Goal: Task Accomplishment & Management: Use online tool/utility

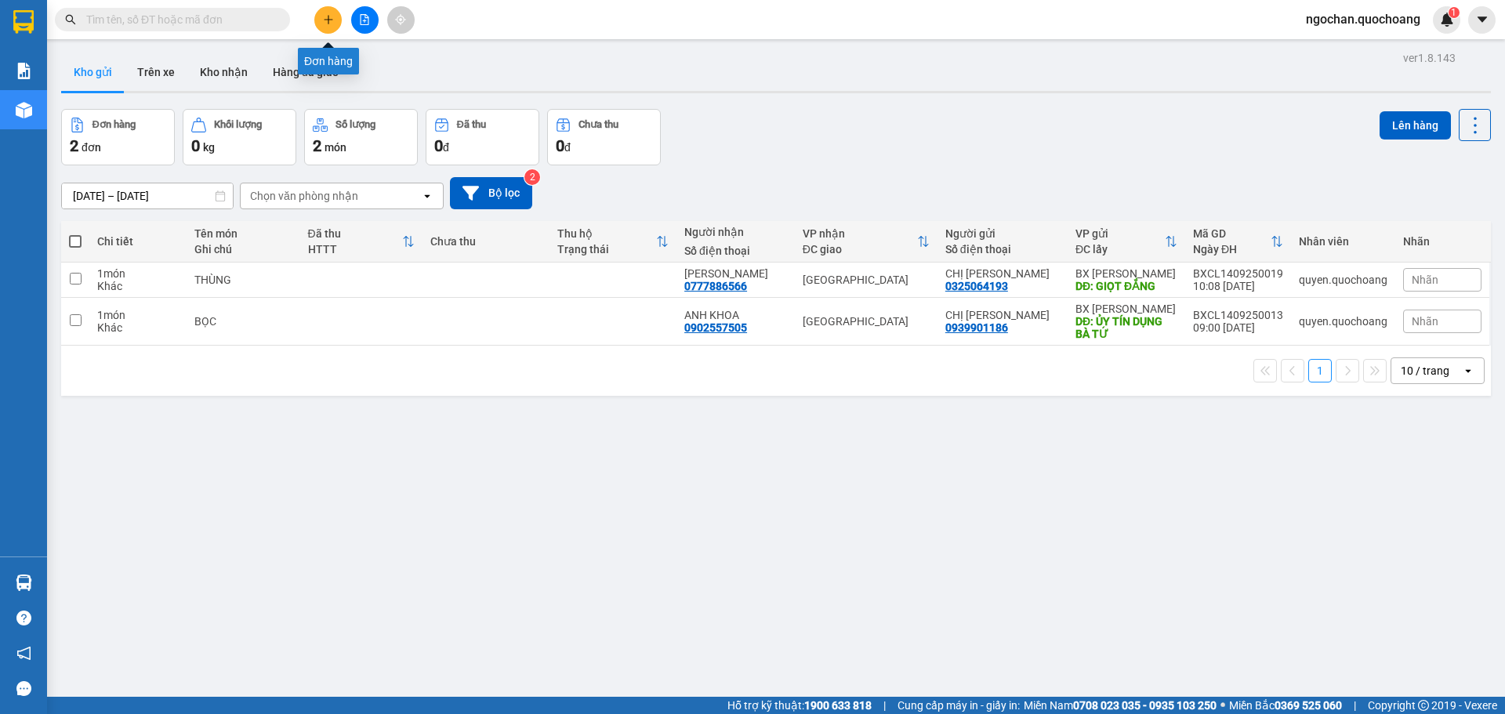
click at [332, 28] on button at bounding box center [327, 19] width 27 height 27
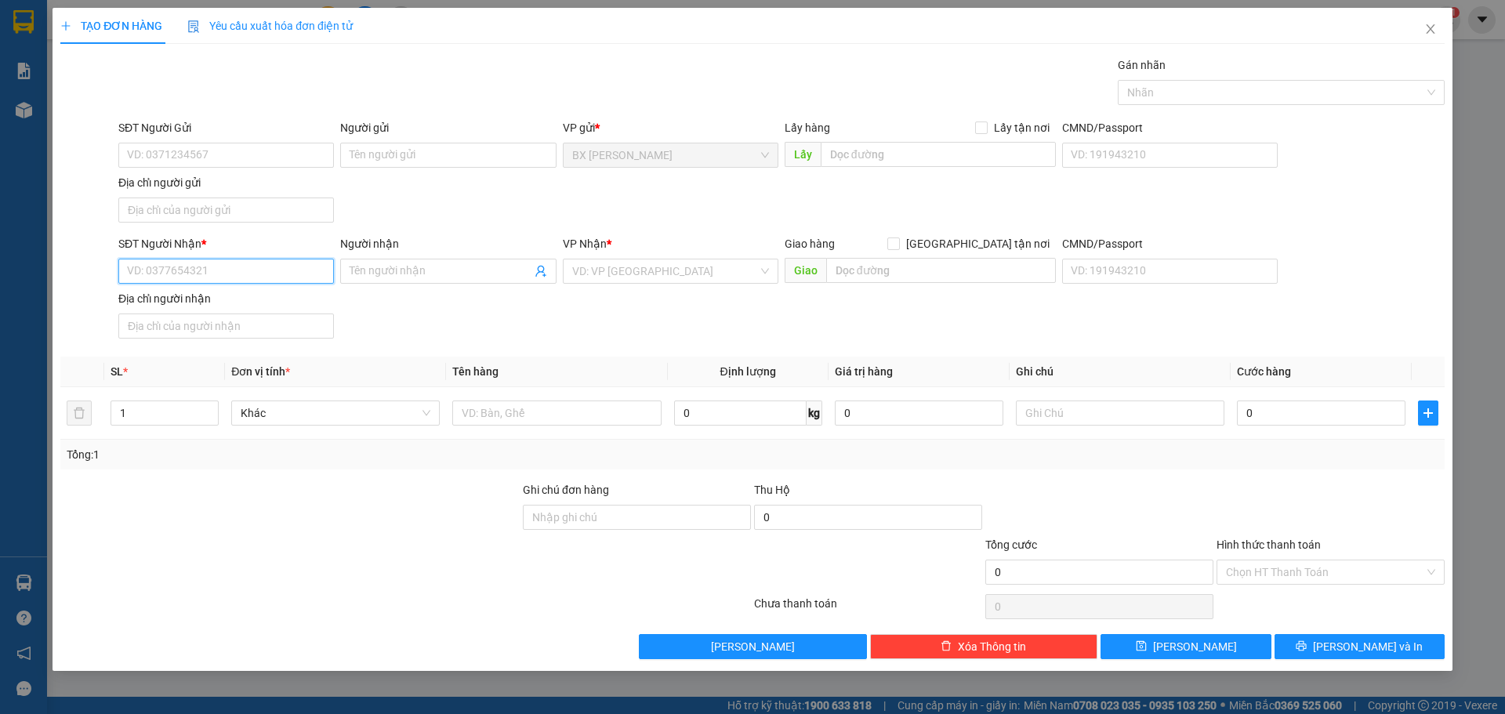
click at [217, 275] on input "SĐT Người Nhận *" at bounding box center [226, 271] width 216 height 25
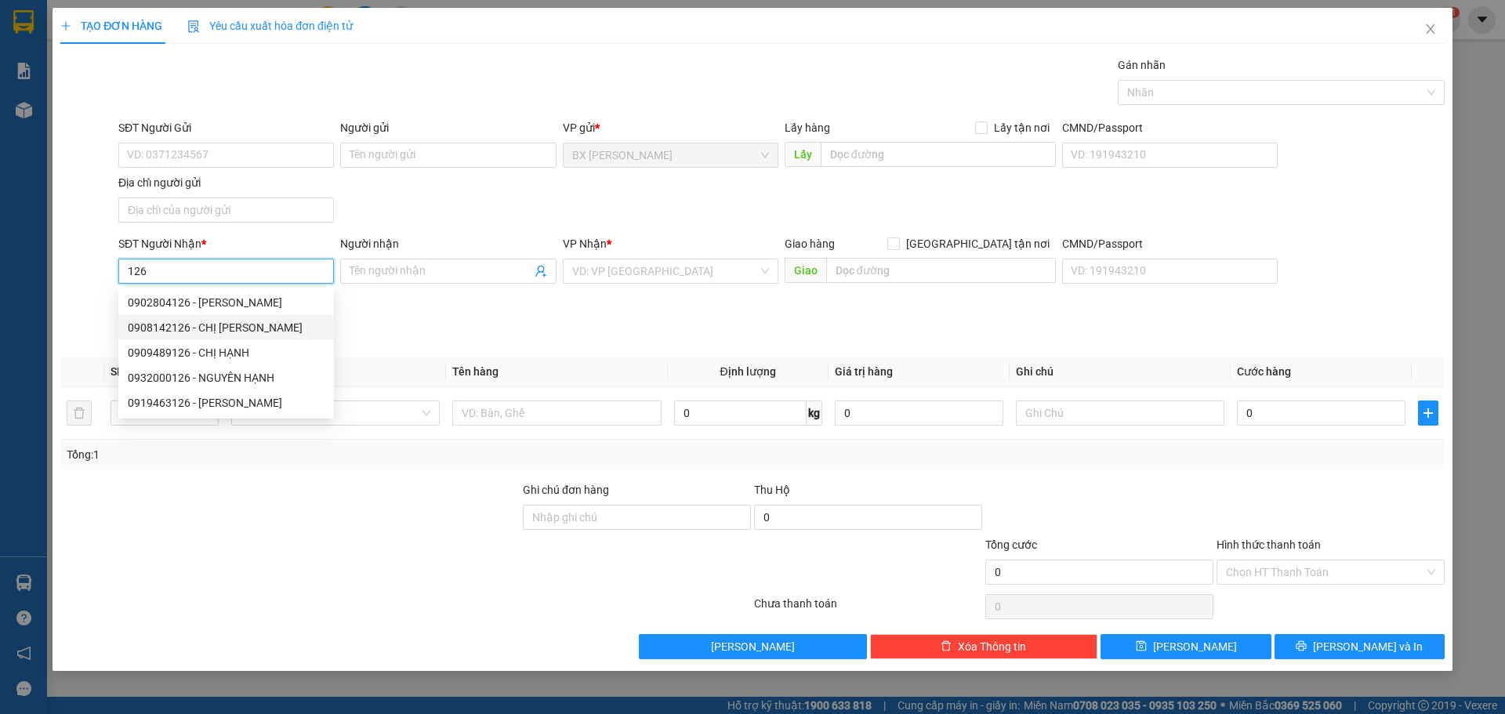
click at [238, 329] on div "0908142126 - CHỊ [PERSON_NAME]" at bounding box center [226, 327] width 197 height 17
type input "0908142126"
type input "CHỊ [PERSON_NAME]"
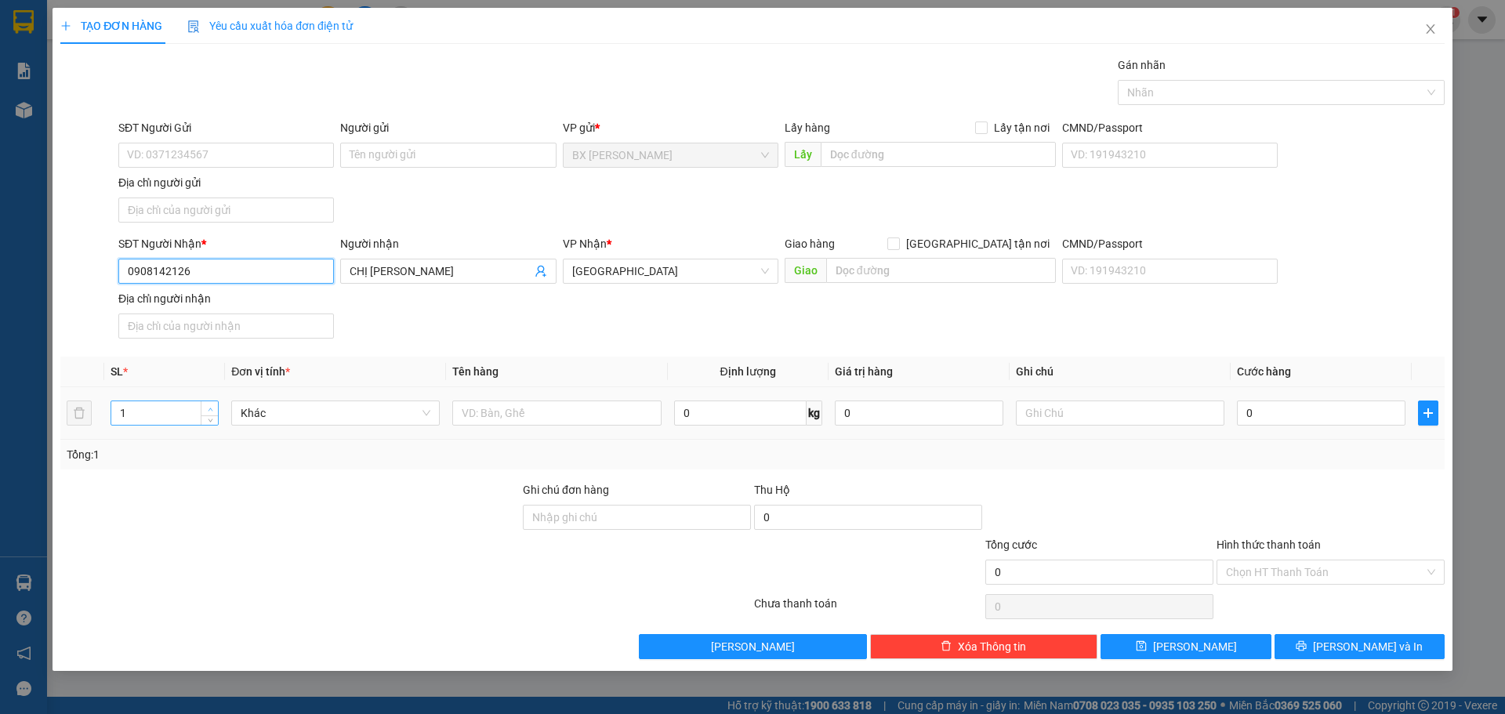
type input "0908142126"
click at [212, 408] on icon "up" at bounding box center [210, 409] width 5 height 5
type input "4"
click at [212, 408] on icon "up" at bounding box center [210, 409] width 5 height 5
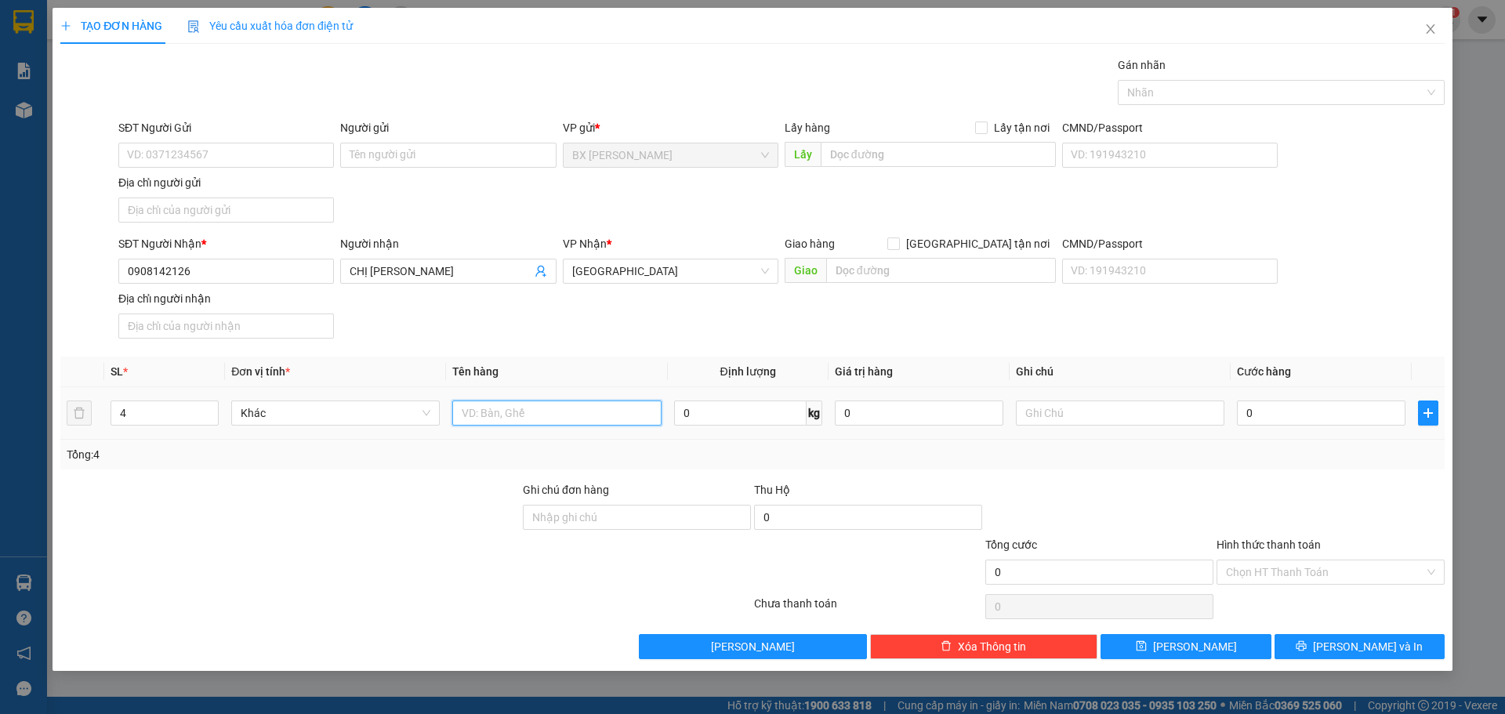
click at [493, 419] on input "text" at bounding box center [556, 413] width 209 height 25
type input "2 THÙNG + 2 BỌC"
click at [171, 154] on input "SĐT Người Gửi" at bounding box center [226, 155] width 216 height 25
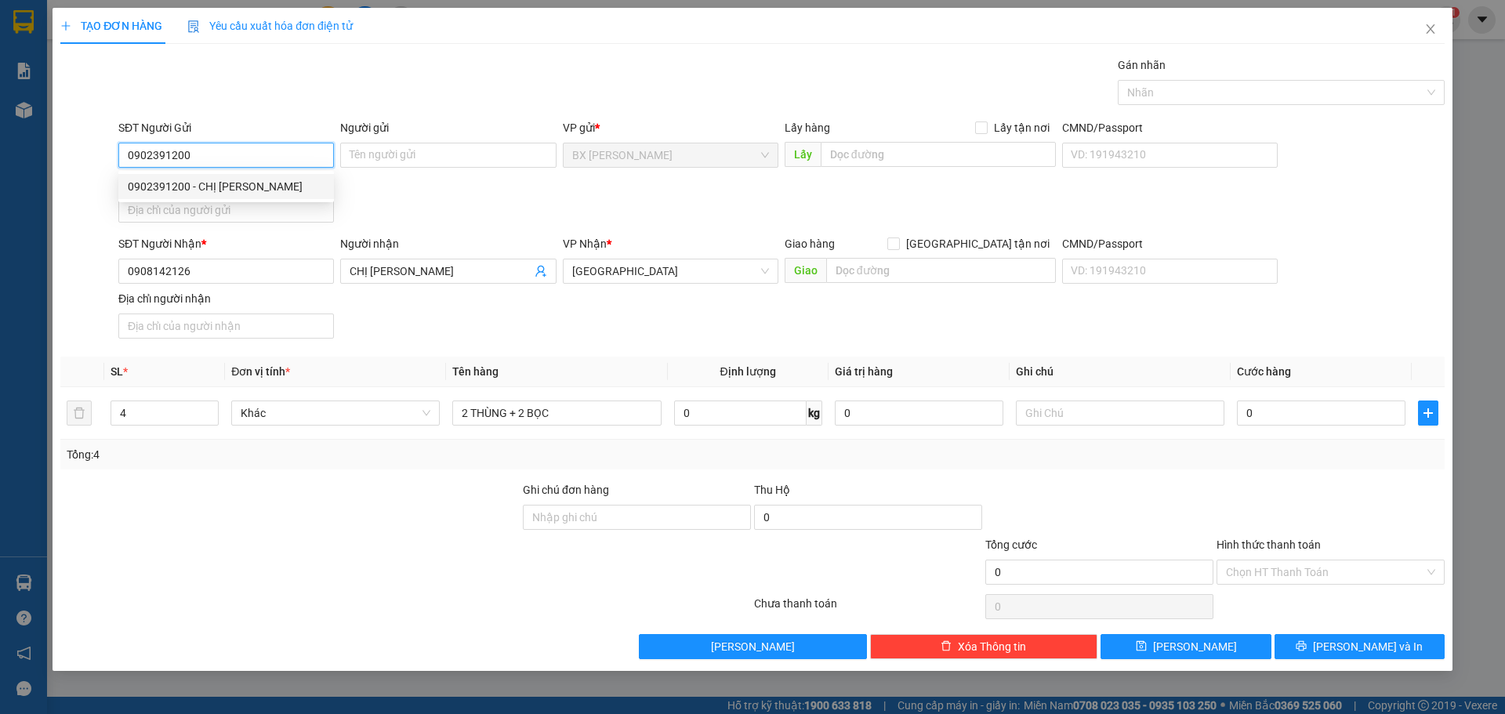
click at [252, 161] on input "0902391200" at bounding box center [226, 155] width 216 height 25
type input "0902391200"
click at [426, 155] on input "Người gửi" at bounding box center [448, 155] width 216 height 25
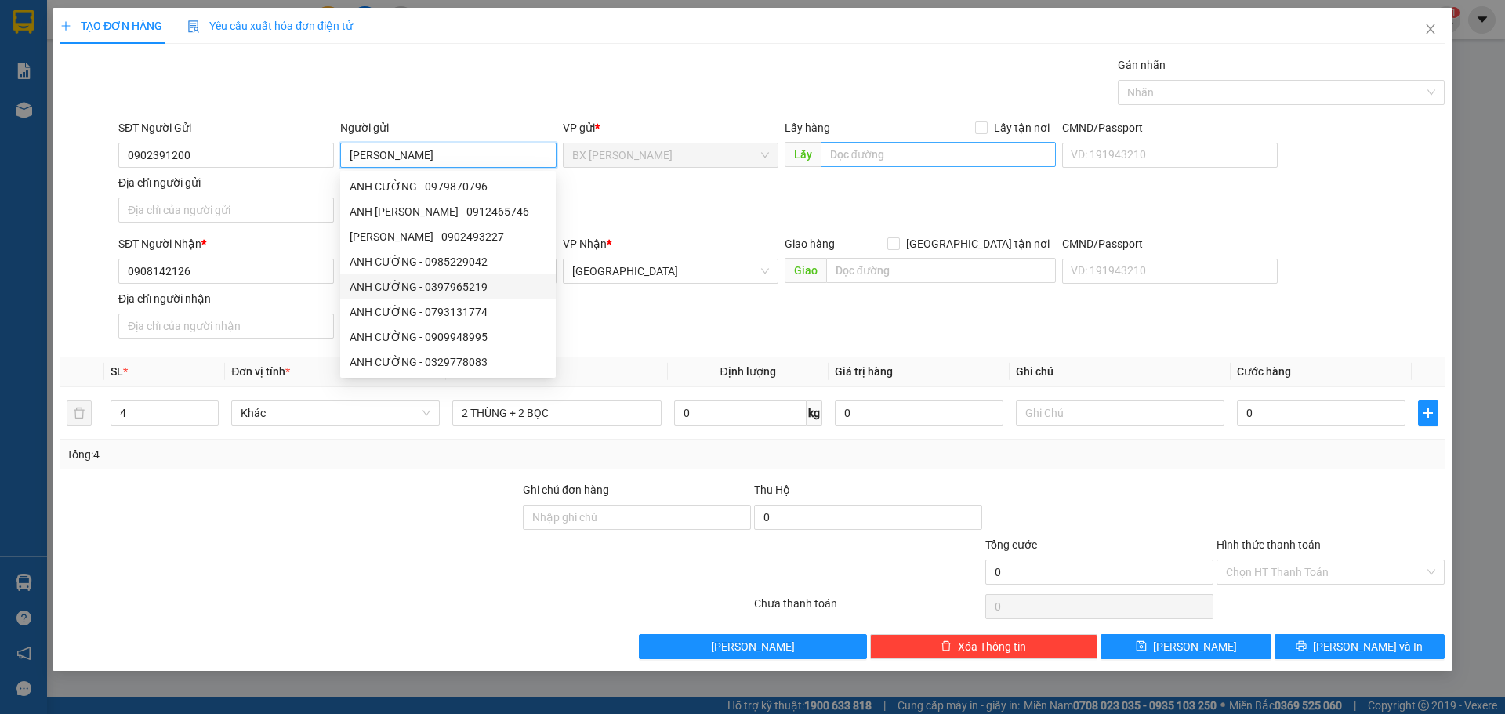
type input "[PERSON_NAME]"
click at [847, 154] on input "text" at bounding box center [938, 154] width 235 height 25
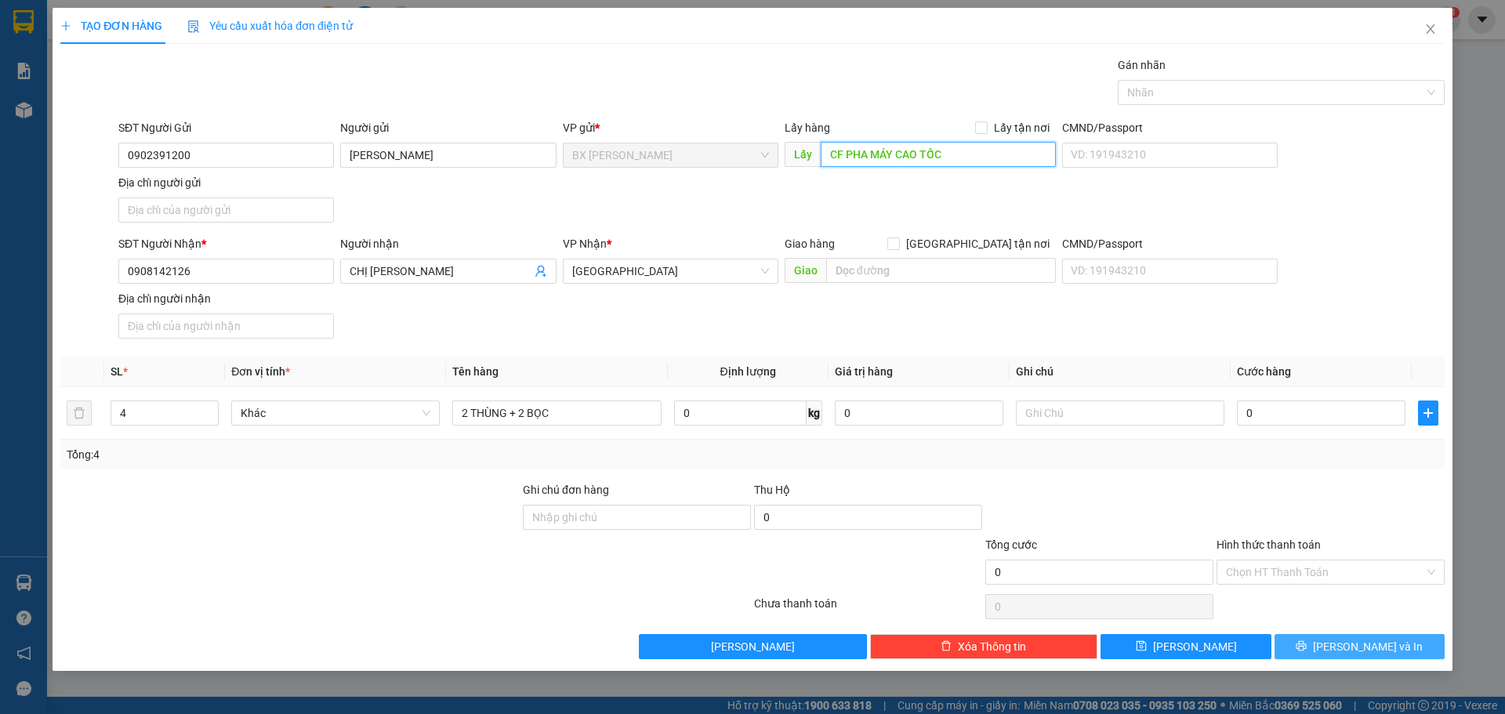
type input "CF PHA MÁY CAO TỐC"
click at [1384, 641] on span "[PERSON_NAME] và In" at bounding box center [1368, 646] width 110 height 17
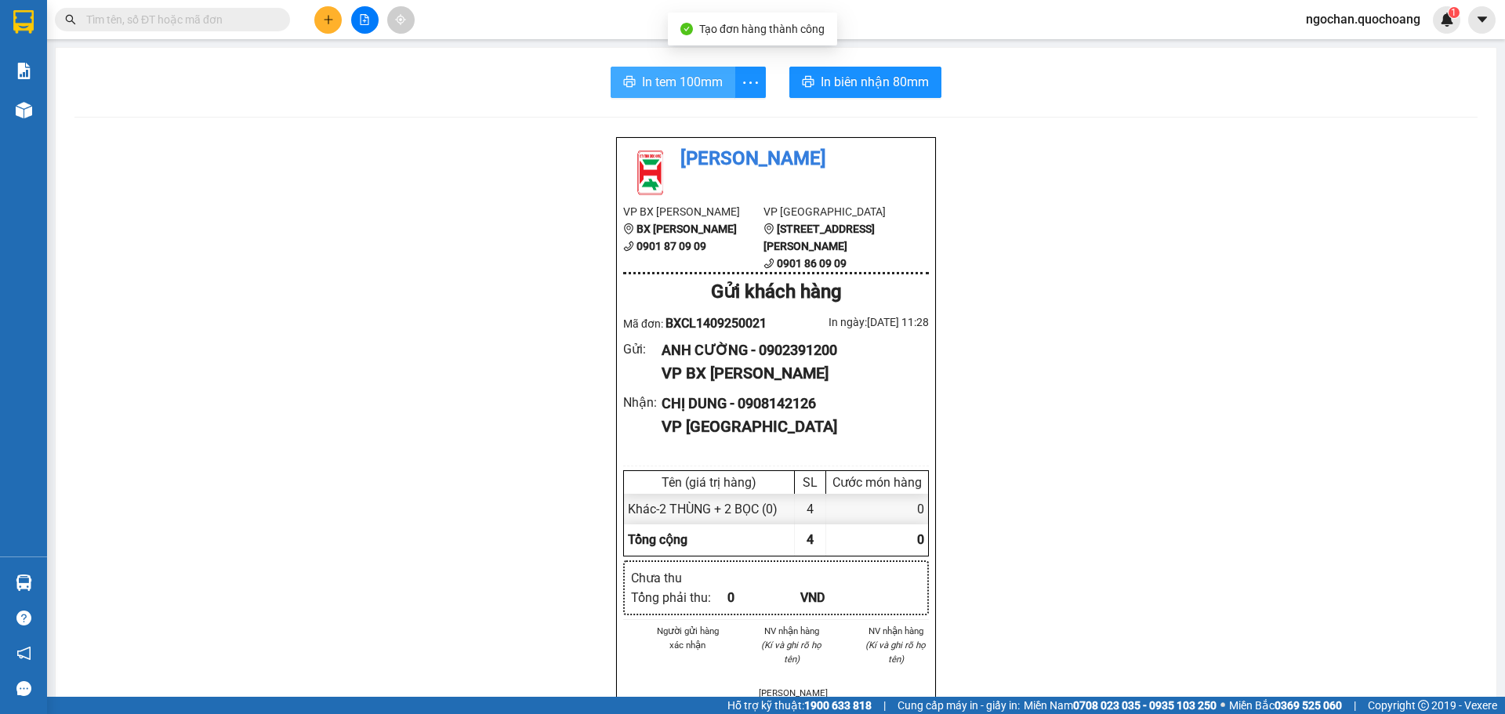
click at [684, 84] on span "In tem 100mm" at bounding box center [682, 82] width 81 height 20
click at [648, 92] on span "In tem 100mm" at bounding box center [682, 82] width 81 height 20
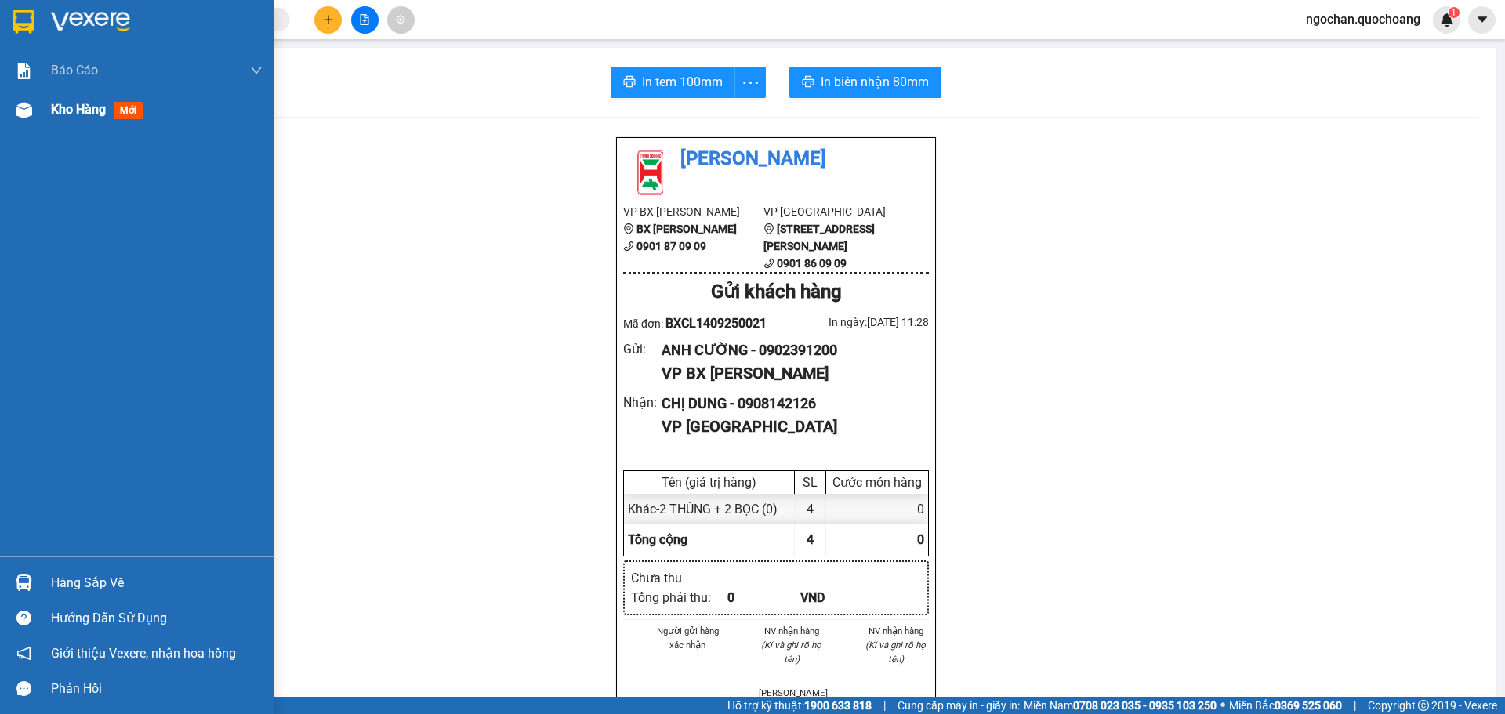
click at [36, 114] on div at bounding box center [23, 109] width 27 height 27
